Goal: Find specific page/section: Find specific page/section

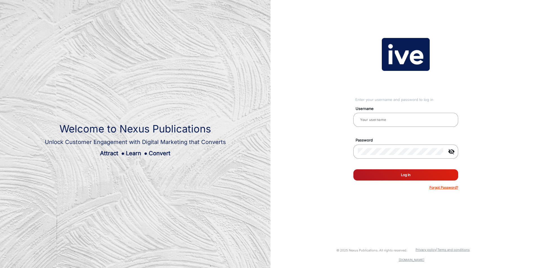
type input "[PERSON_NAME]"
click at [395, 180] on button "Log In" at bounding box center [405, 175] width 105 height 11
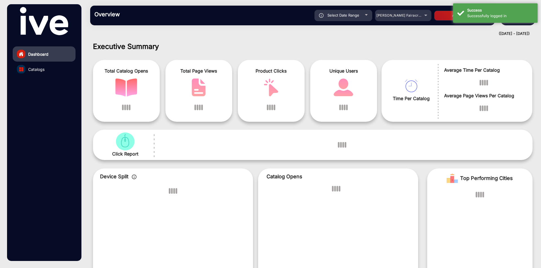
scroll to position [4, 0]
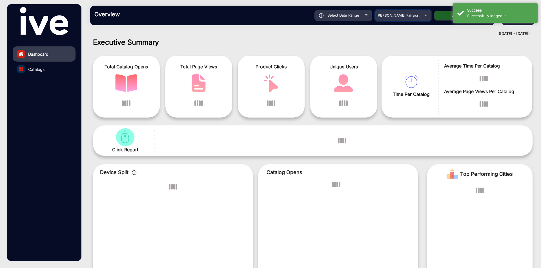
click at [393, 17] on div "[PERSON_NAME] Fairacre Farms" at bounding box center [398, 15] width 45 height 7
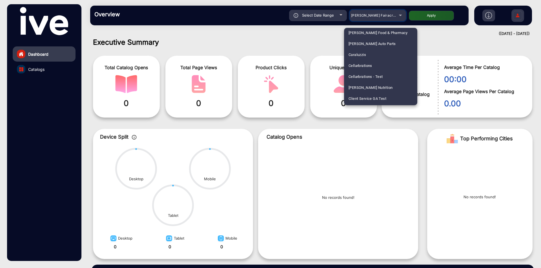
scroll to position [507, 0]
click at [307, 45] on div at bounding box center [270, 134] width 541 height 268
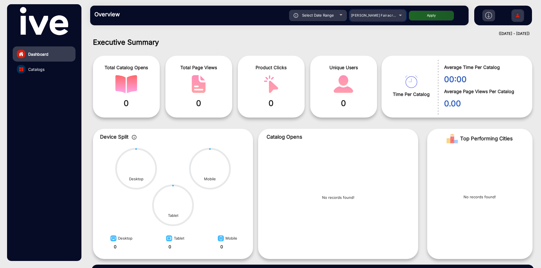
click at [369, 16] on span "[PERSON_NAME] Fairacre Farms" at bounding box center [379, 15] width 56 height 4
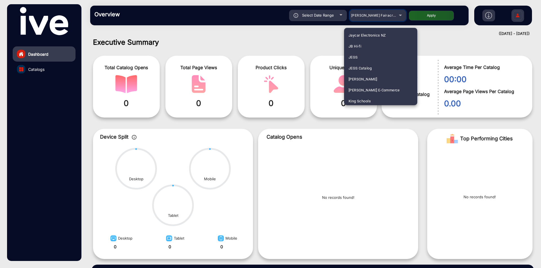
scroll to position [958, 0]
click at [358, 46] on span "JB Hi-fi" at bounding box center [355, 44] width 13 height 11
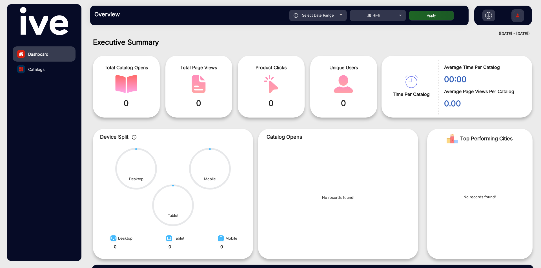
click at [436, 17] on button "Apply" at bounding box center [431, 16] width 45 height 10
type input "[DATE]"
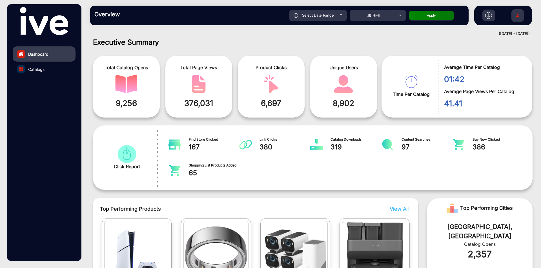
click at [308, 17] on span "Select Date Range" at bounding box center [318, 15] width 32 height 5
type input "[DATE]"
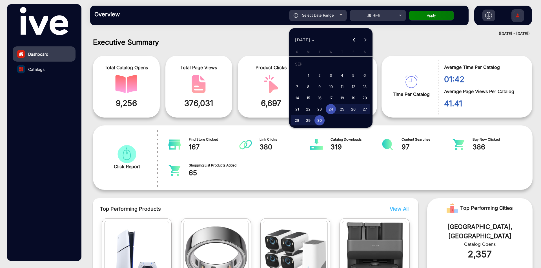
click at [363, 40] on div "[DATE] [DATE]" at bounding box center [330, 39] width 81 height 11
click at [40, 70] on div at bounding box center [270, 134] width 541 height 268
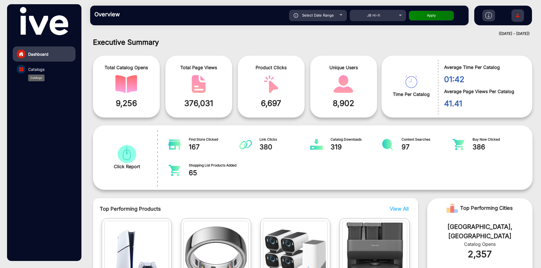
click at [40, 70] on span "Catalogs" at bounding box center [36, 69] width 16 height 6
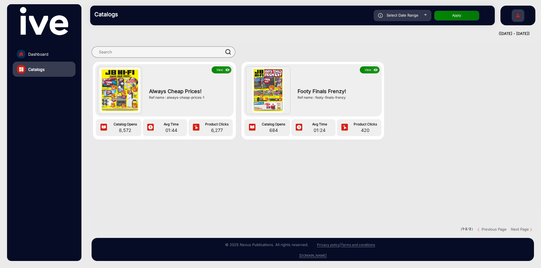
click at [492, 88] on div "View Always Cheap Prices! Ref name : always-cheap-prices-1 Catalog Opens 8,572 …" at bounding box center [313, 106] width 456 height 89
click at [398, 18] on div "Select Date Range" at bounding box center [403, 15] width 58 height 11
type input "[DATE]"
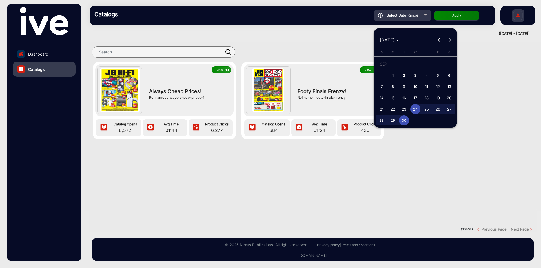
click at [332, 39] on div at bounding box center [270, 134] width 541 height 268
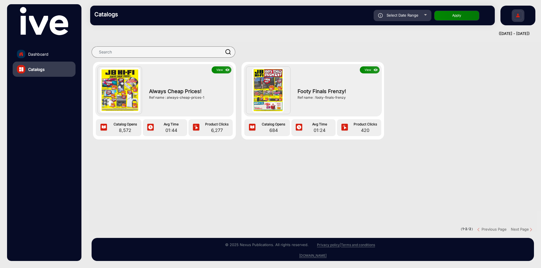
click at [49, 59] on link "Dashboard" at bounding box center [44, 53] width 63 height 15
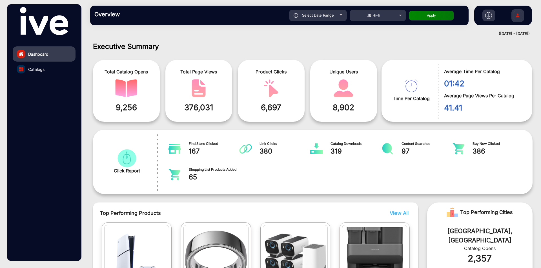
scroll to position [4, 0]
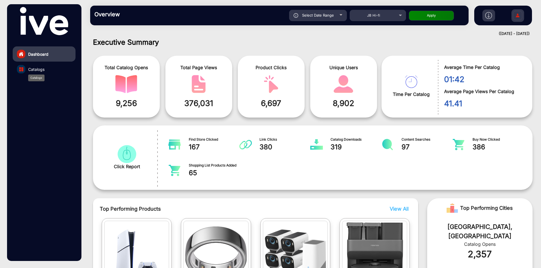
click at [32, 70] on span "Catalogs" at bounding box center [36, 69] width 16 height 6
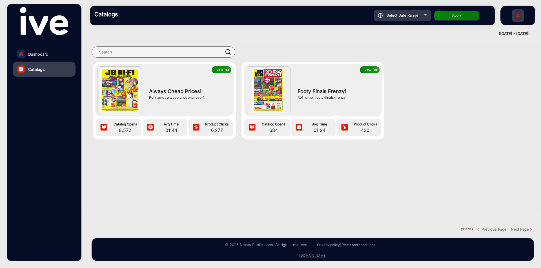
click at [391, 15] on span "Select Date Range" at bounding box center [403, 15] width 32 height 5
type input "[DATE]"
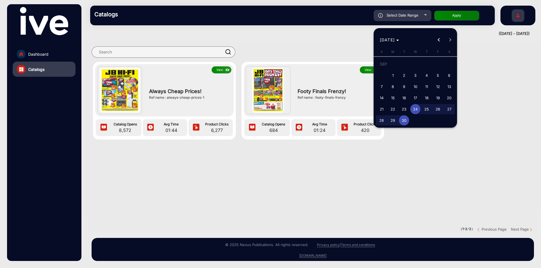
click at [452, 39] on div "[DATE] [DATE]" at bounding box center [415, 39] width 81 height 11
click at [440, 41] on button "Previous month" at bounding box center [438, 39] width 11 height 11
click at [449, 41] on button "Next month" at bounding box center [449, 39] width 11 height 11
click at [406, 122] on span "30" at bounding box center [404, 121] width 10 height 10
type input "[DATE]"
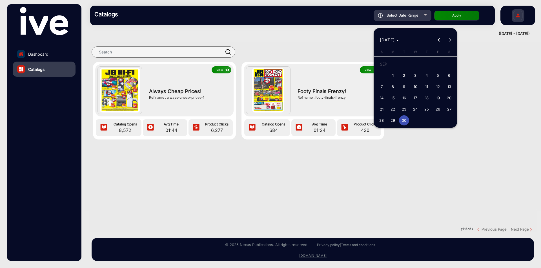
click at [382, 168] on div at bounding box center [270, 134] width 541 height 268
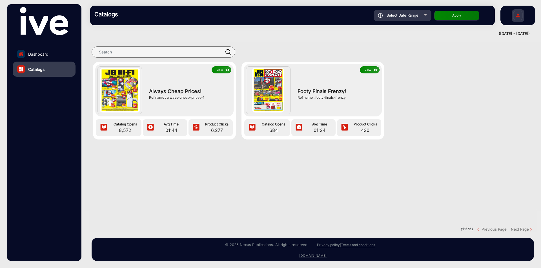
click at [409, 19] on div "Select Date Range" at bounding box center [403, 15] width 58 height 11
type input "[DATE]"
